Goal: Information Seeking & Learning: Learn about a topic

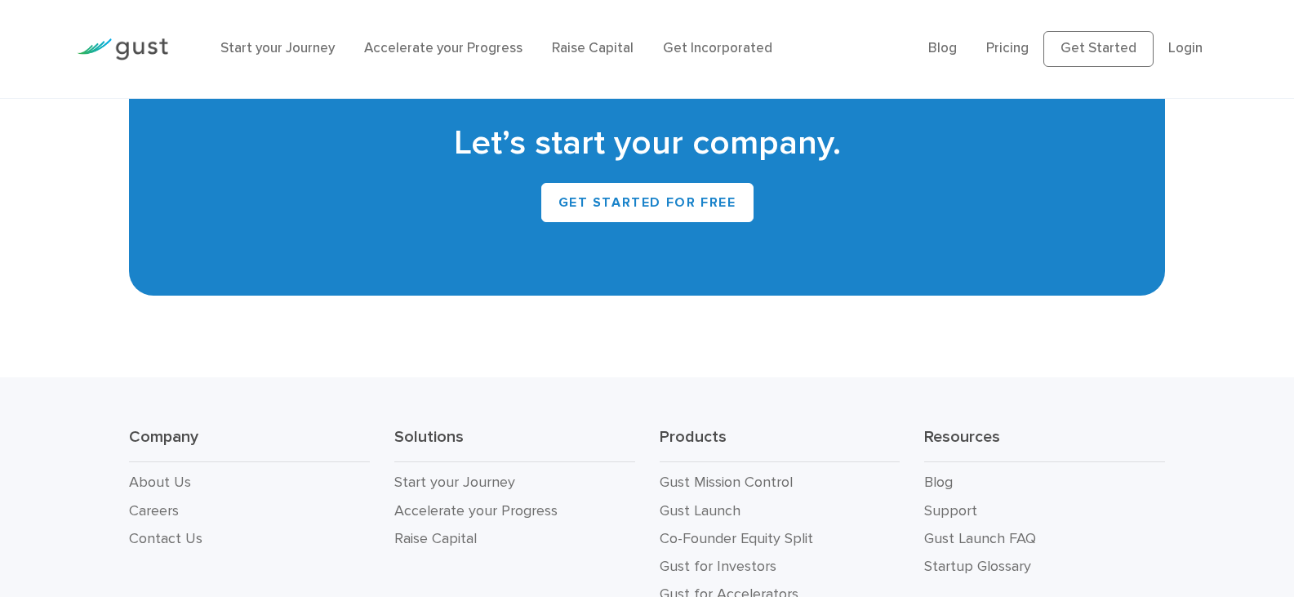
scroll to position [7432, 0]
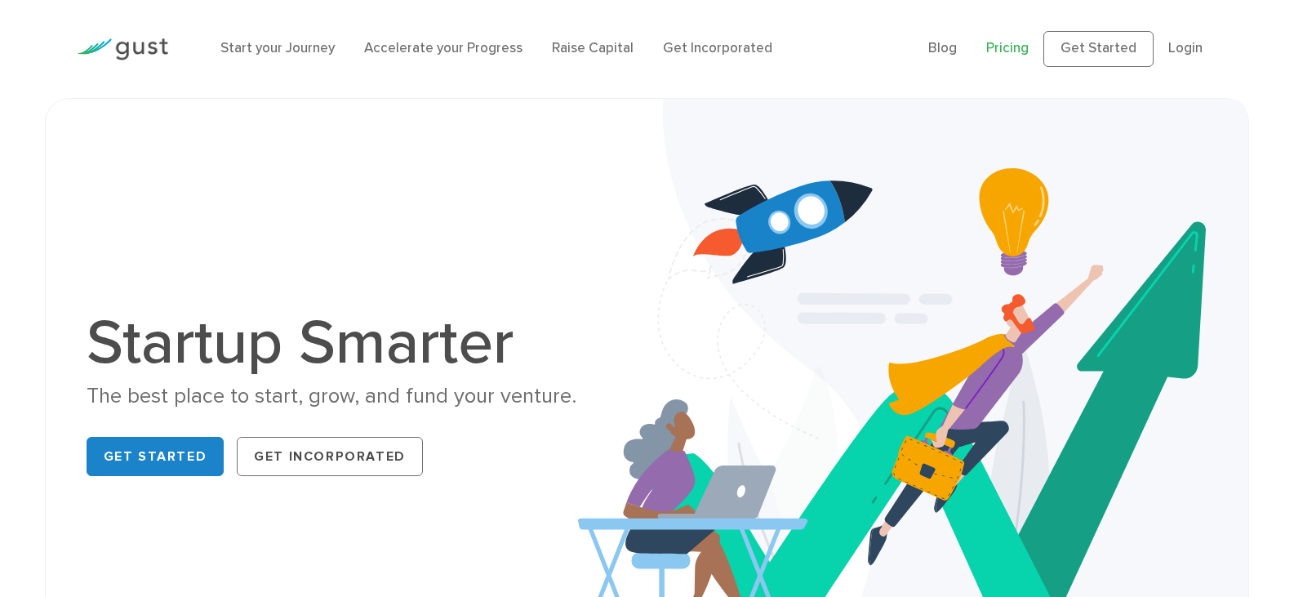
click at [1015, 47] on link "Pricing" at bounding box center [1007, 48] width 42 height 16
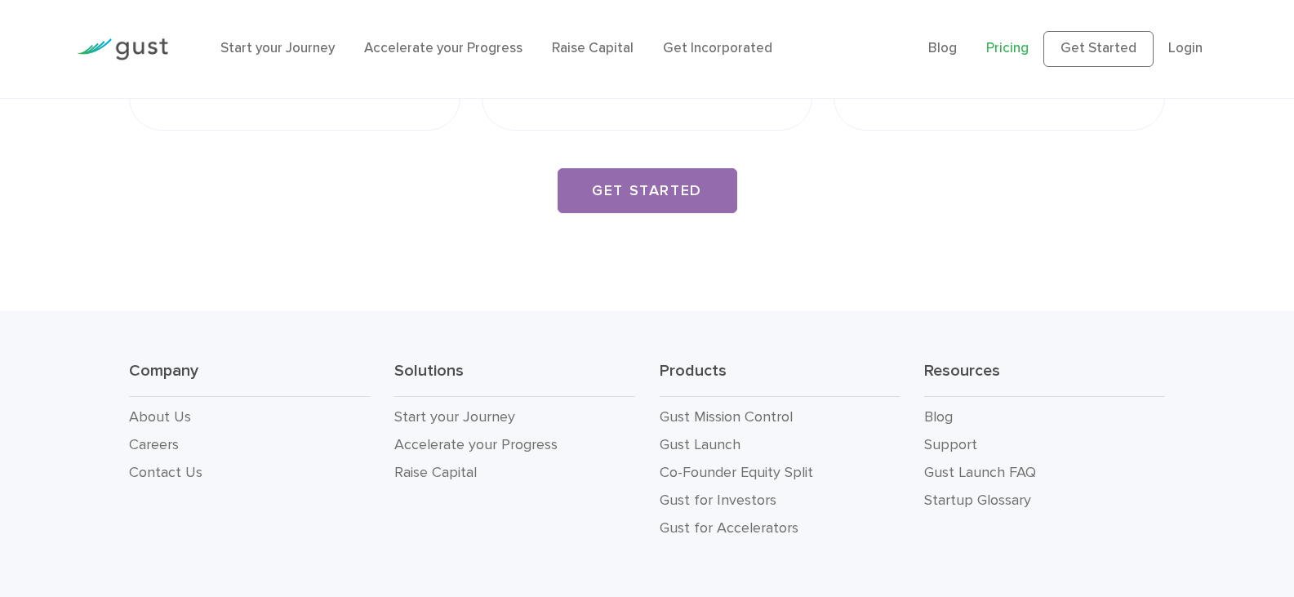
scroll to position [2927, 0]
